Goal: Transaction & Acquisition: Purchase product/service

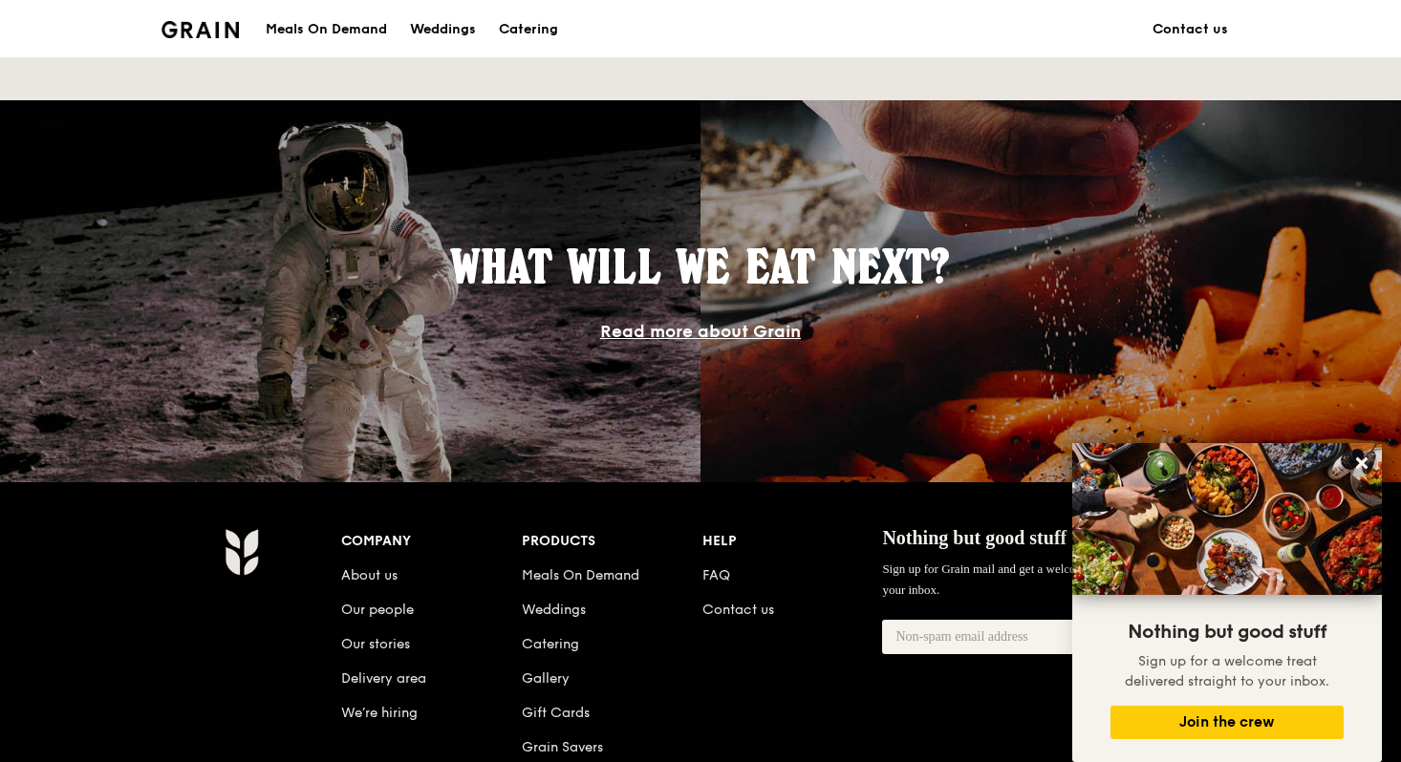
scroll to position [1805, 0]
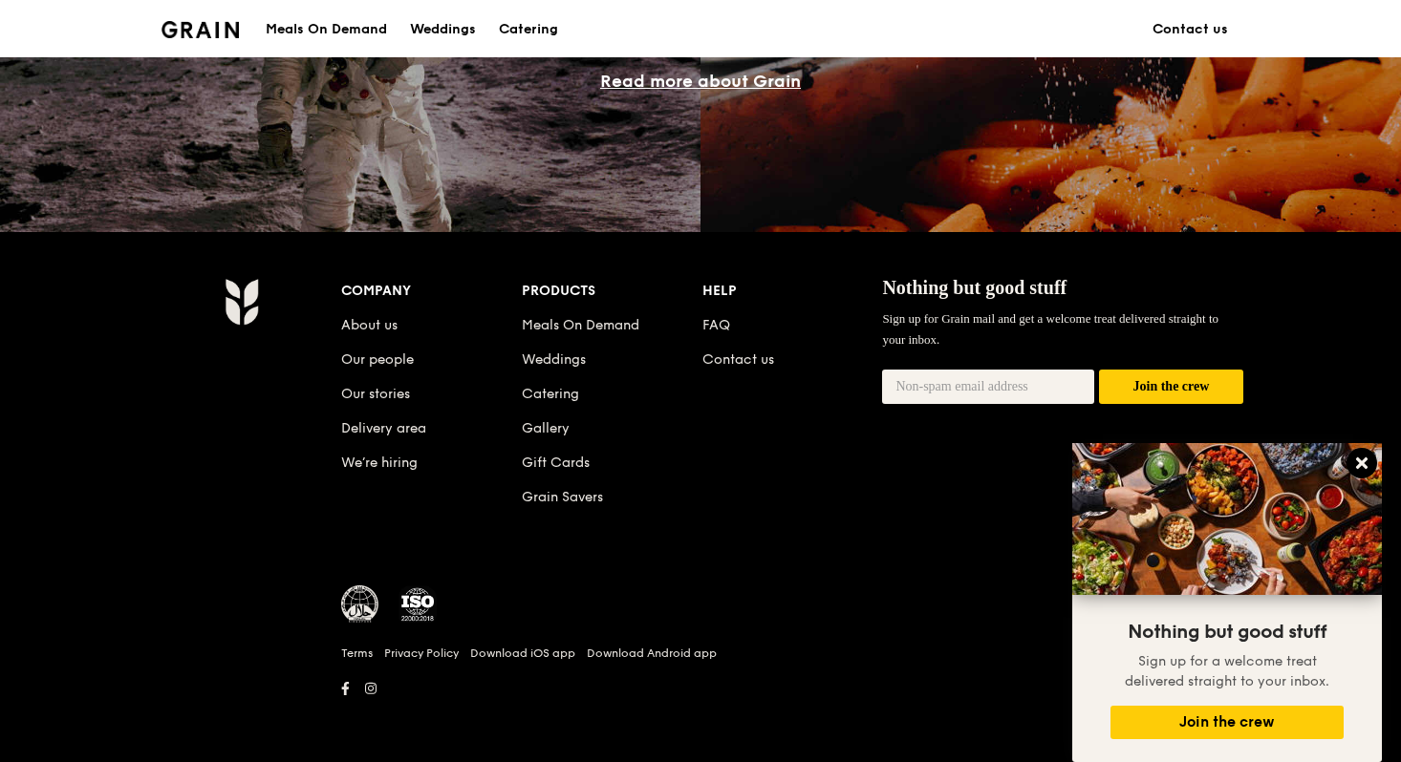
click at [1357, 459] on icon at bounding box center [1361, 463] width 11 height 11
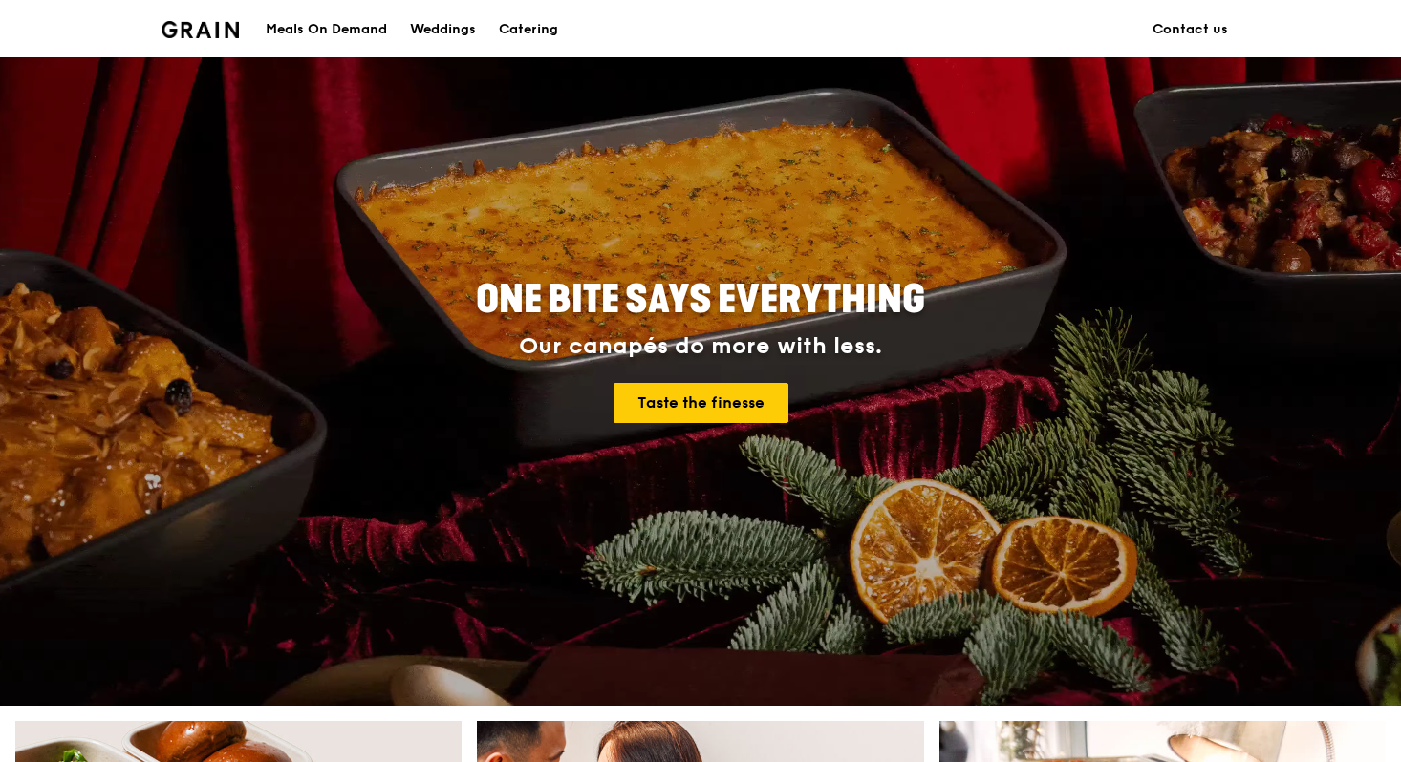
scroll to position [0, 0]
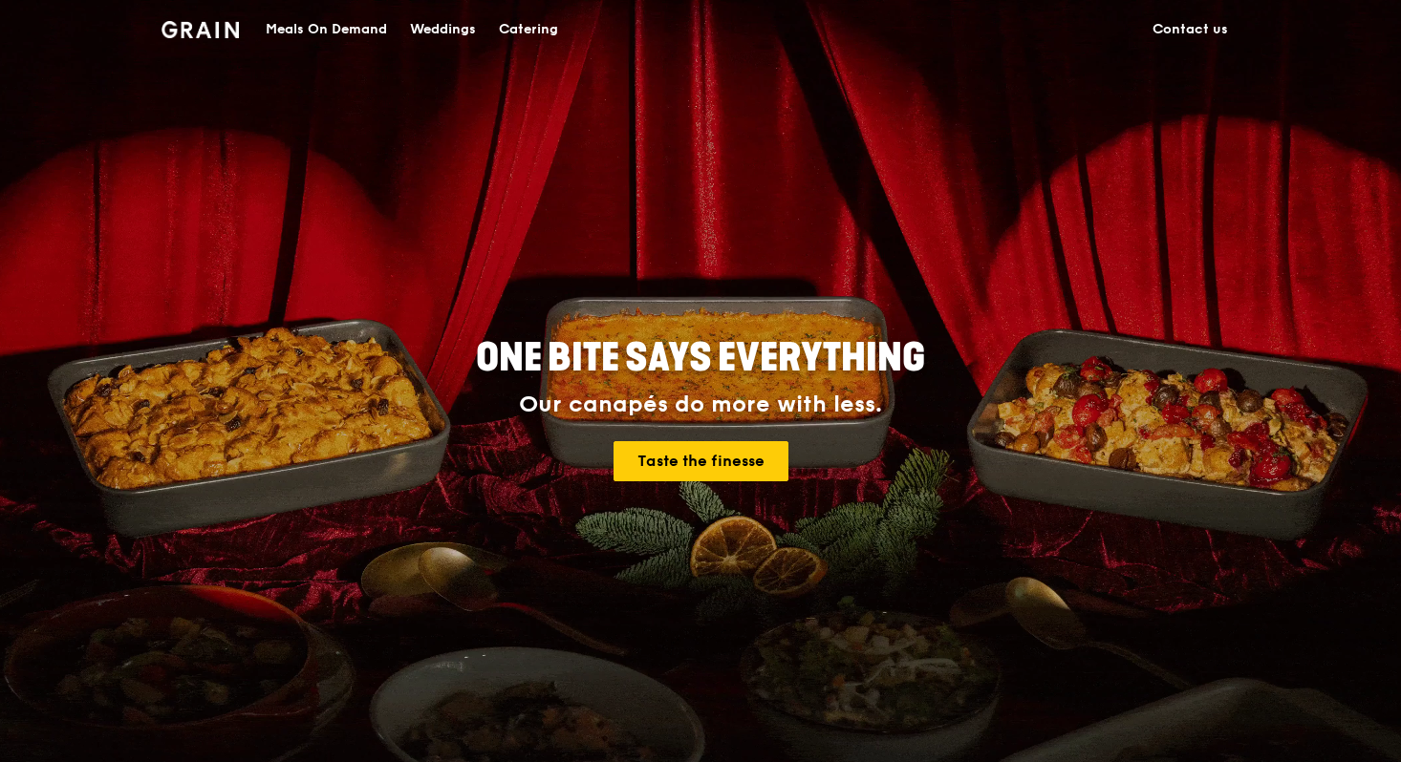
click at [363, 32] on div "Meals On Demand" at bounding box center [326, 29] width 121 height 57
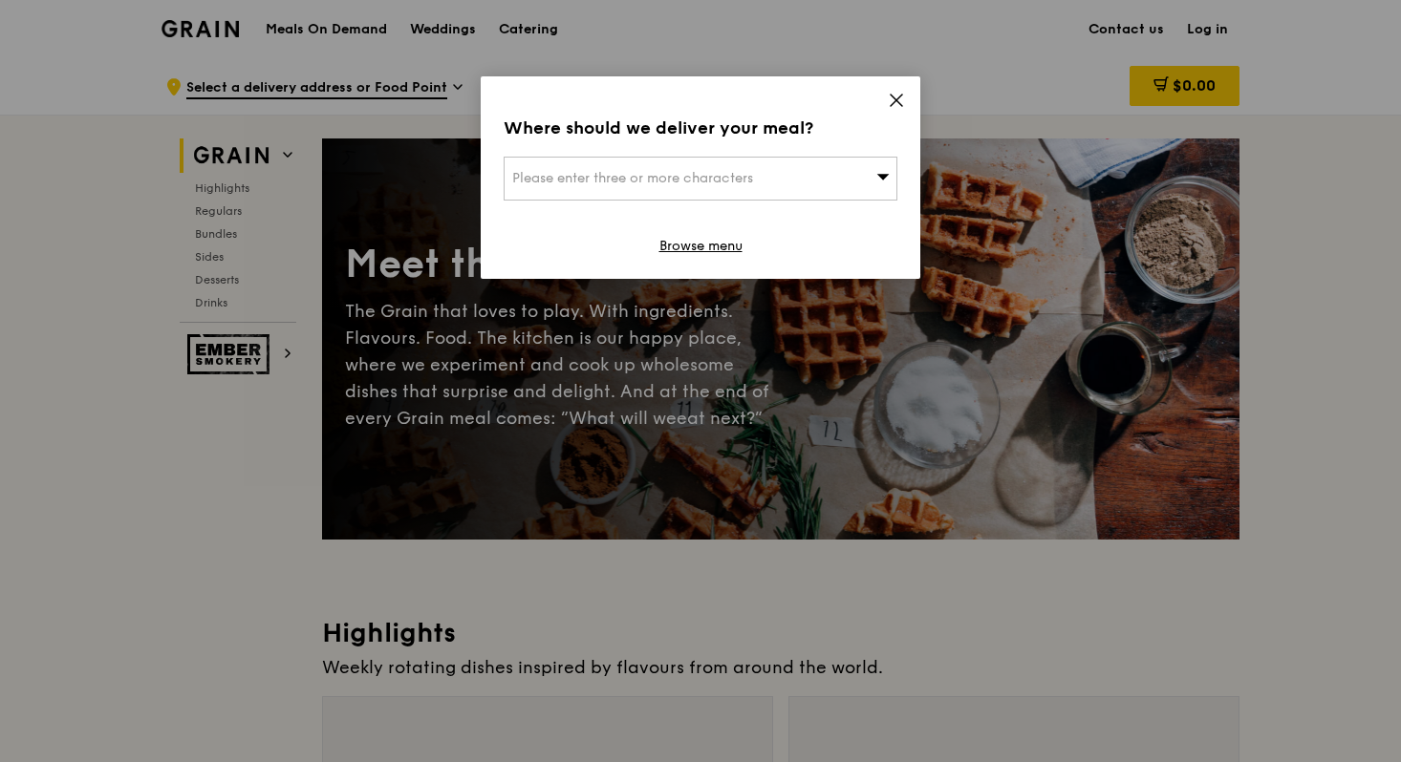
click at [890, 98] on icon at bounding box center [896, 100] width 17 height 17
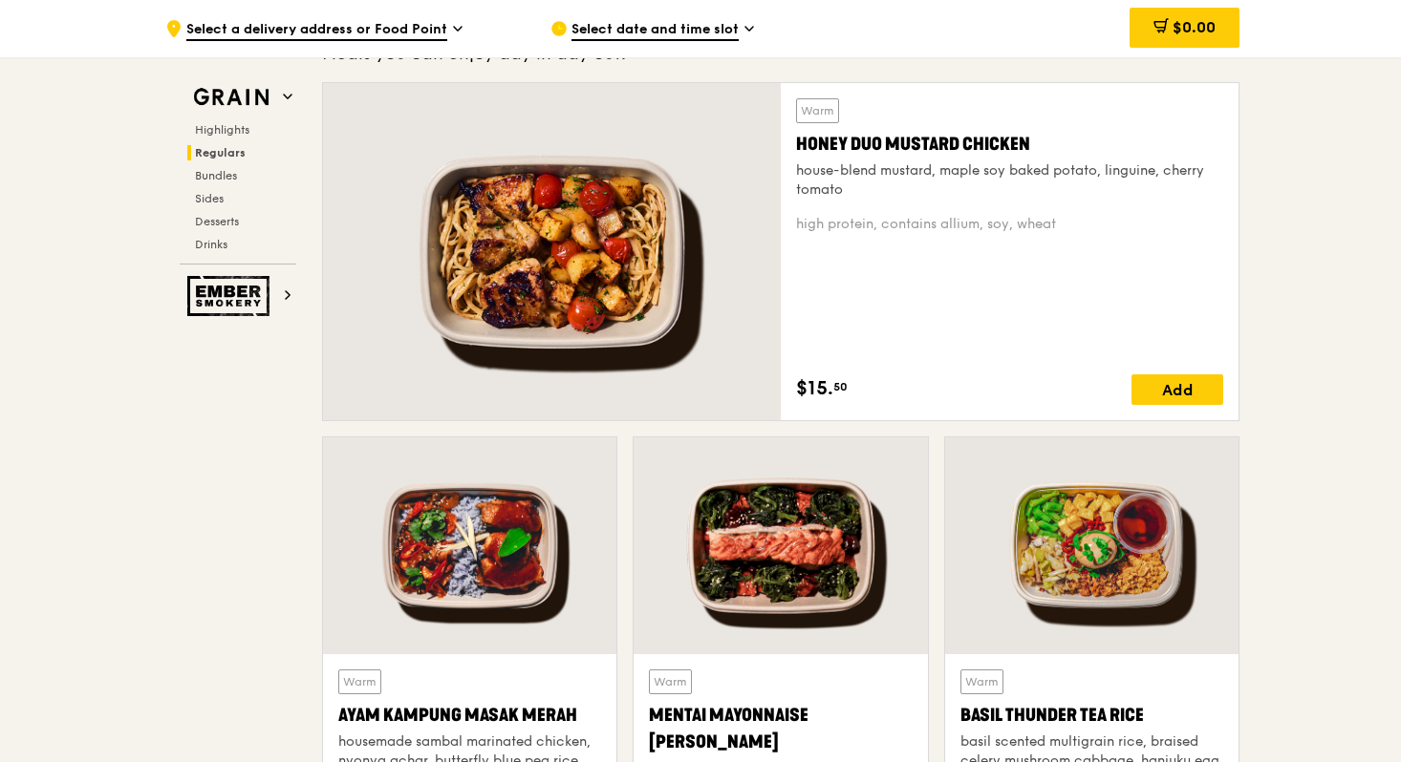
scroll to position [1332, 0]
